Goal: Find specific page/section: Find specific page/section

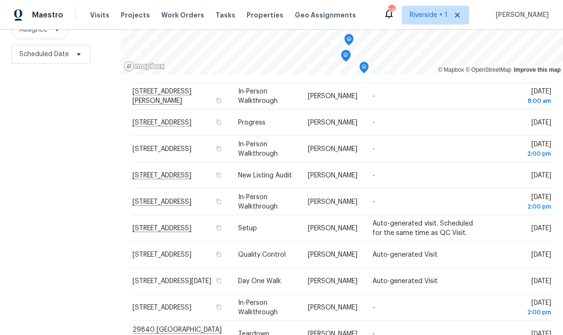
scroll to position [290, 0]
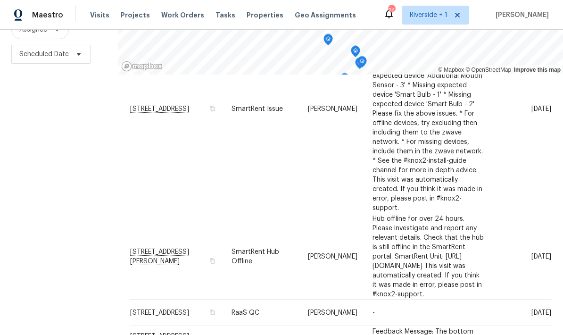
scroll to position [237, 0]
click at [155, 299] on td "[STREET_ADDRESS]" at bounding box center [177, 312] width 94 height 26
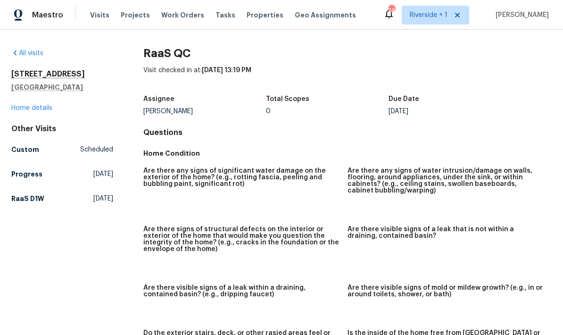
click at [35, 109] on link "Home details" at bounding box center [31, 108] width 41 height 7
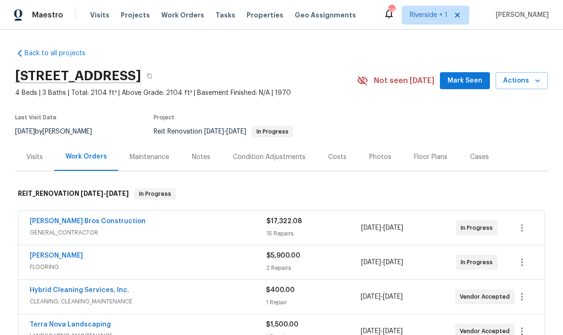
click at [202, 160] on div "Notes" at bounding box center [201, 156] width 18 height 9
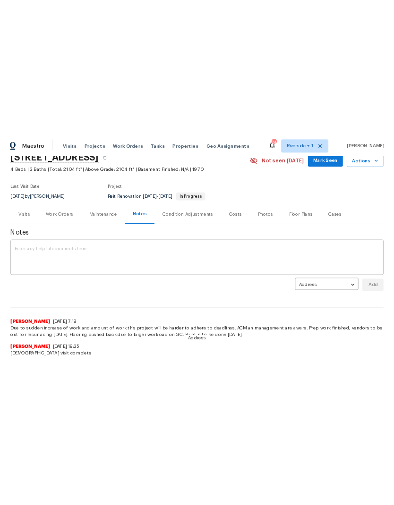
scroll to position [44, 0]
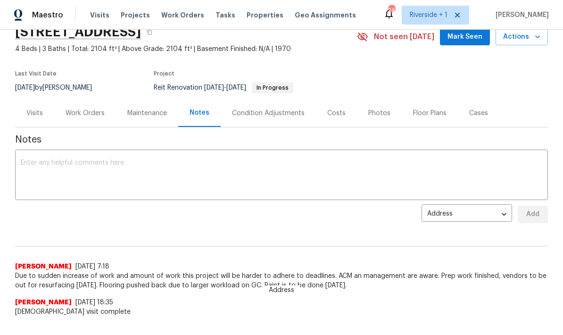
click at [87, 116] on div "Work Orders" at bounding box center [85, 113] width 39 height 9
